Goal: Navigation & Orientation: Find specific page/section

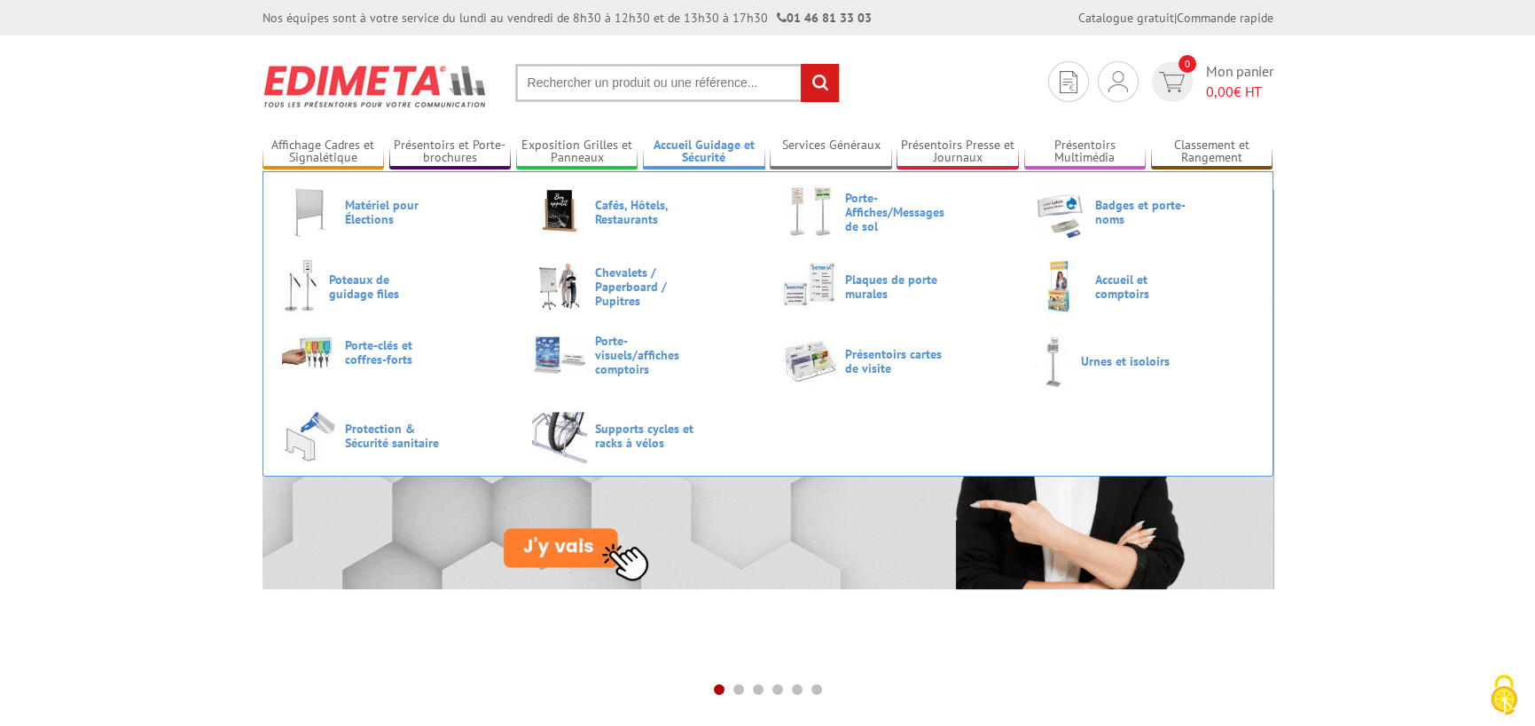
click at [721, 160] on link "Accueil Guidage et Sécurité" at bounding box center [704, 151] width 122 height 29
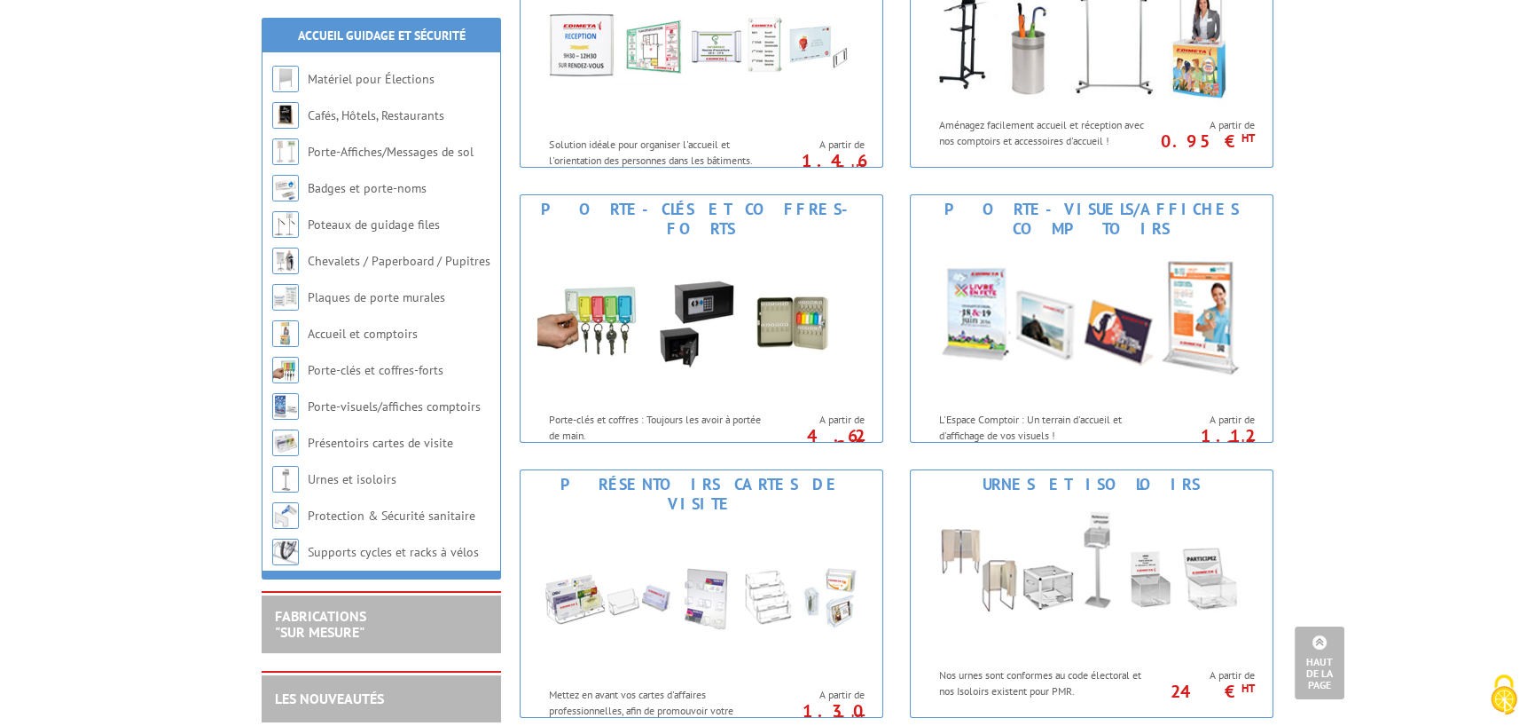
scroll to position [798, 0]
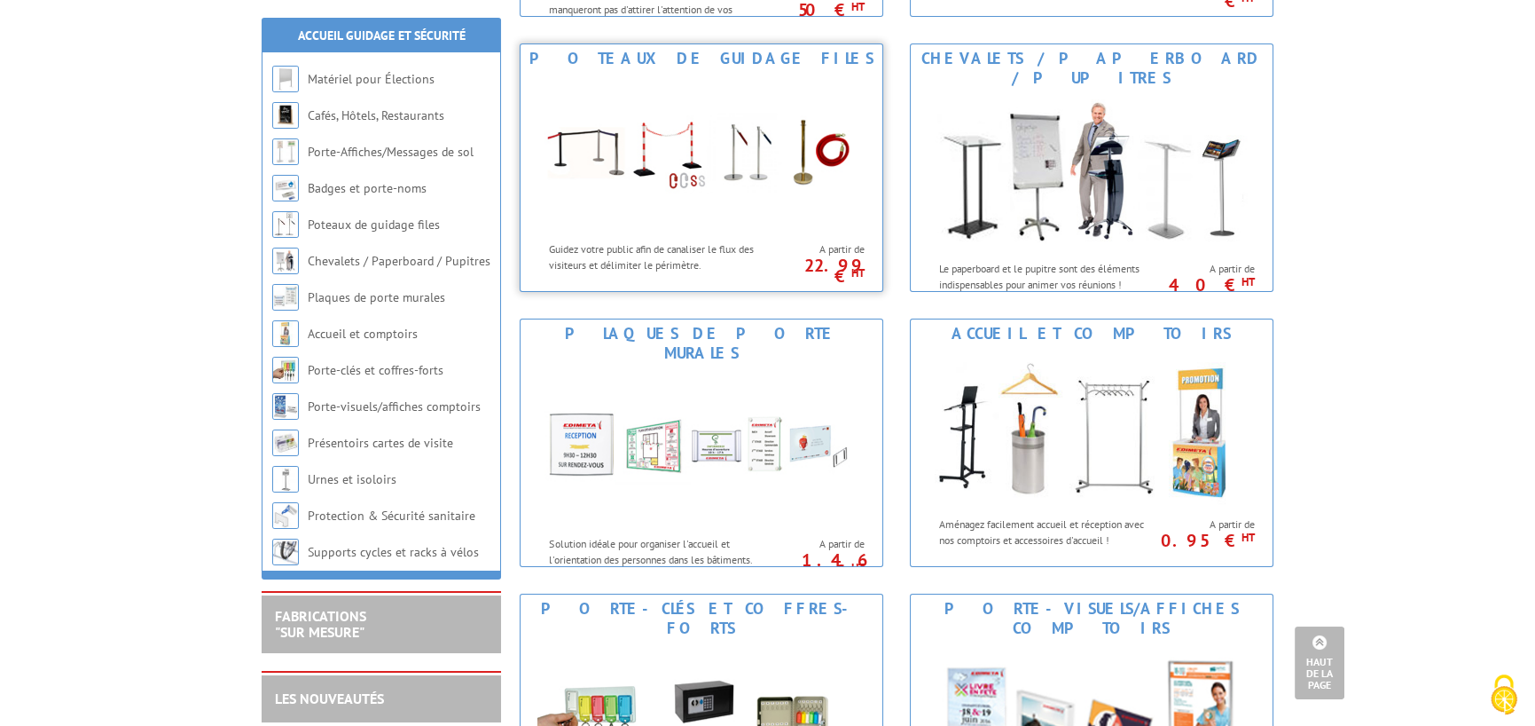
click at [698, 101] on img at bounding box center [702, 153] width 328 height 160
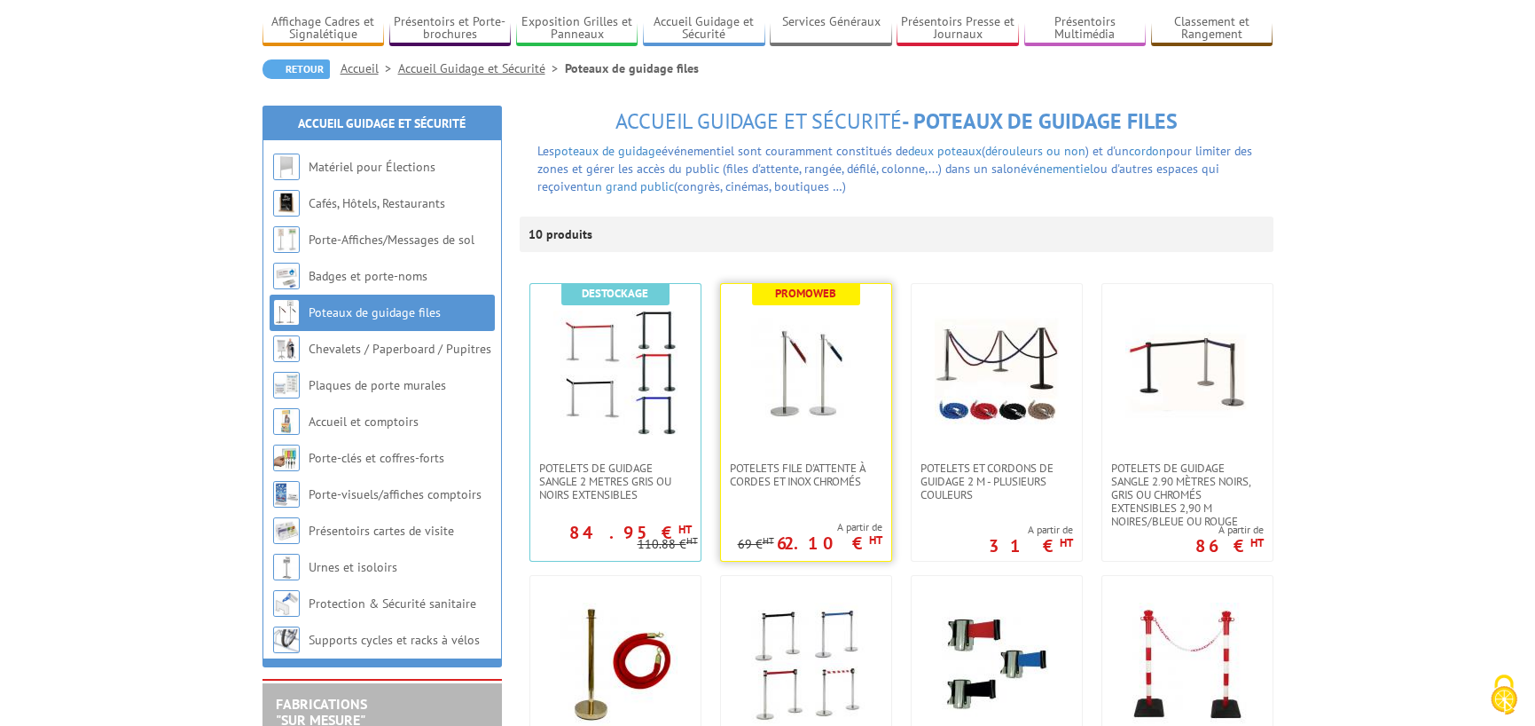
scroll to position [266, 0]
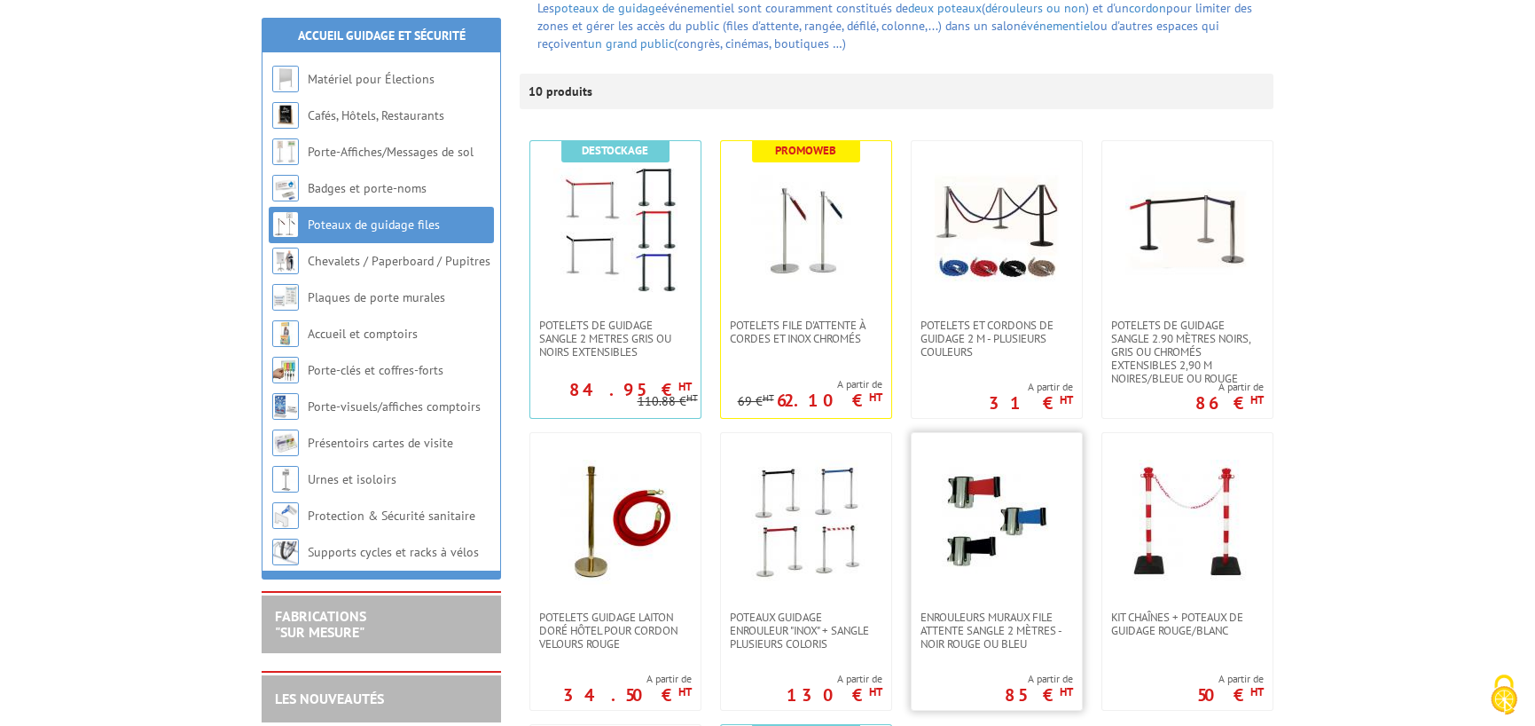
click at [1002, 533] on img at bounding box center [997, 521] width 124 height 124
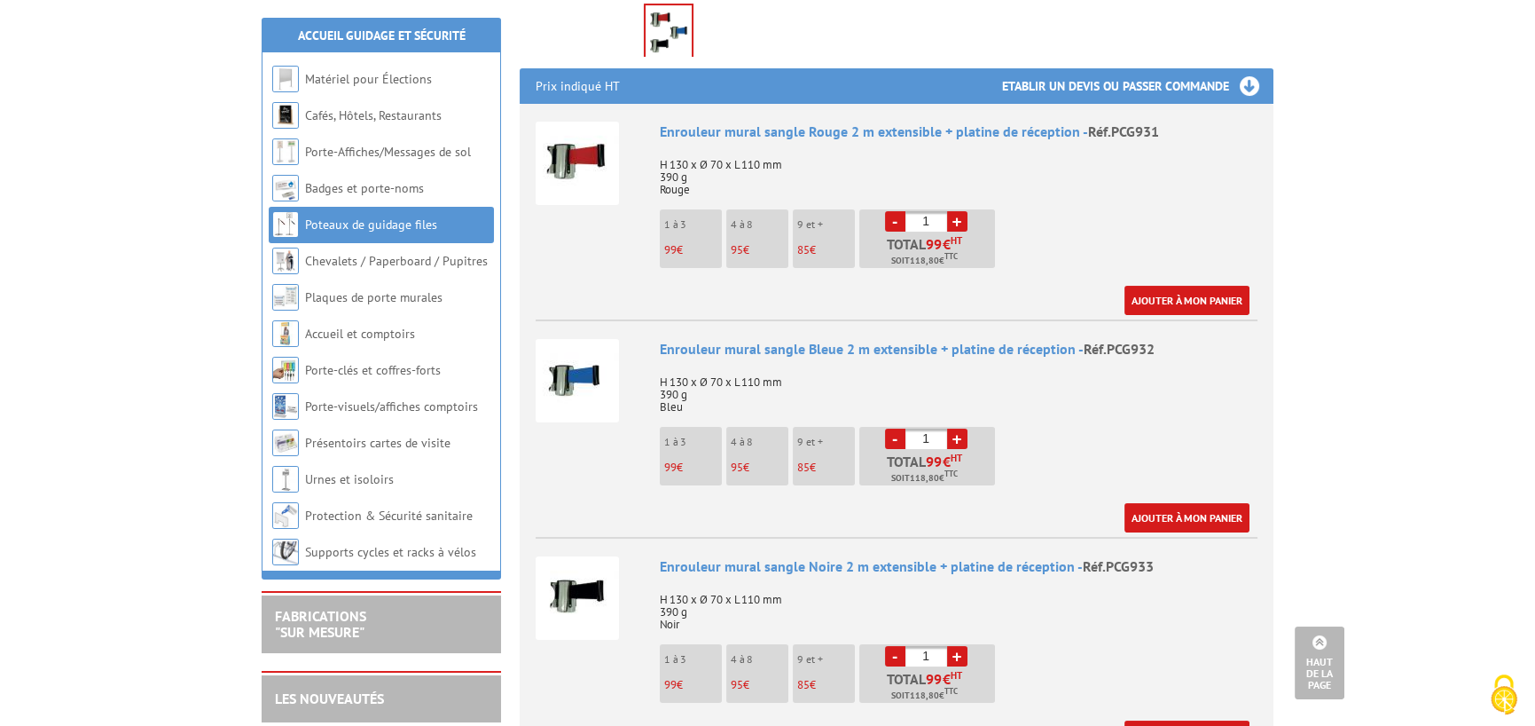
scroll to position [1064, 0]
